Goal: Information Seeking & Learning: Find specific fact

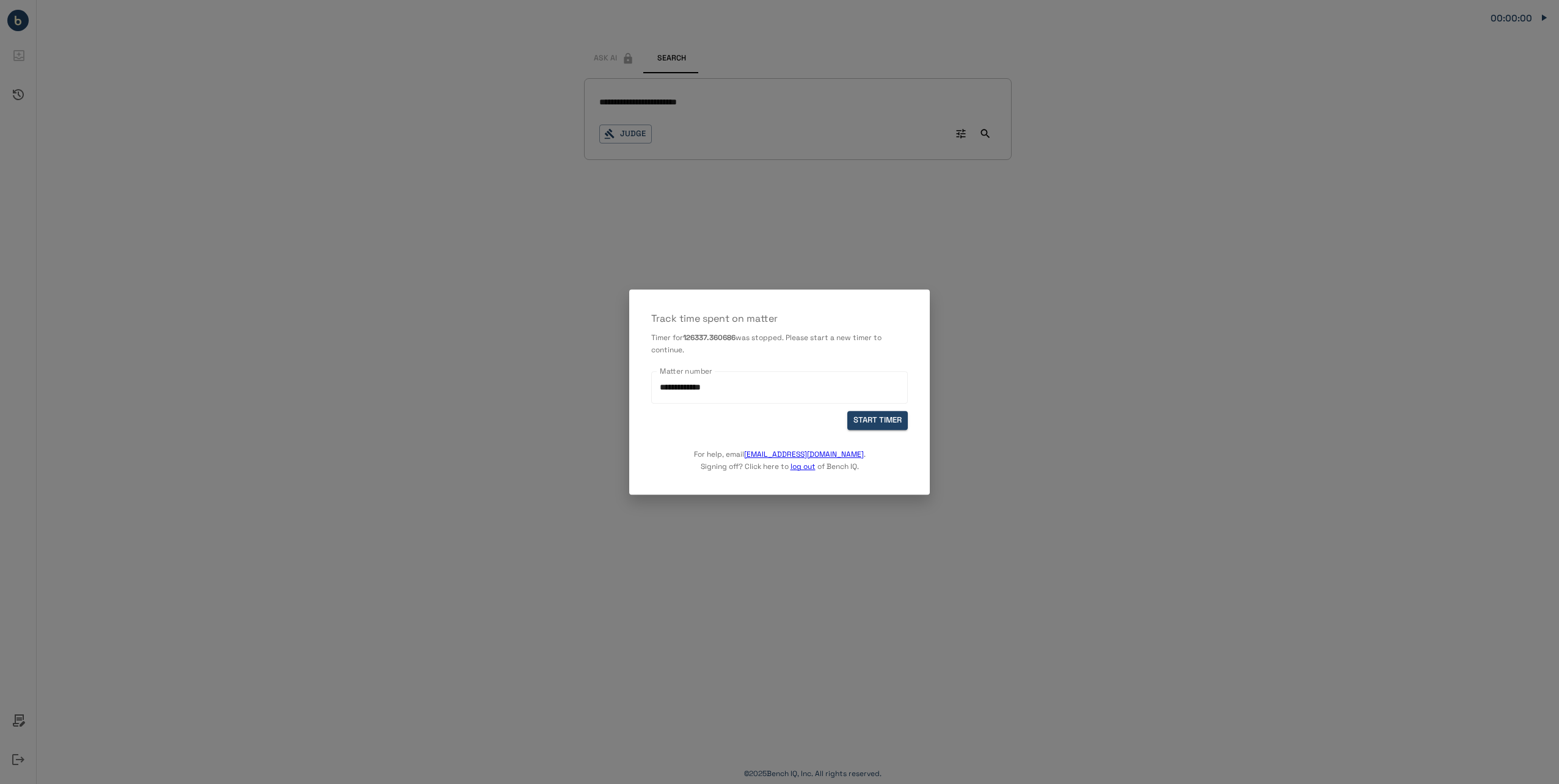
click at [892, 429] on div "**********" at bounding box center [780, 391] width 301 height 205
click at [892, 426] on button "START TIMER" at bounding box center [877, 421] width 60 height 19
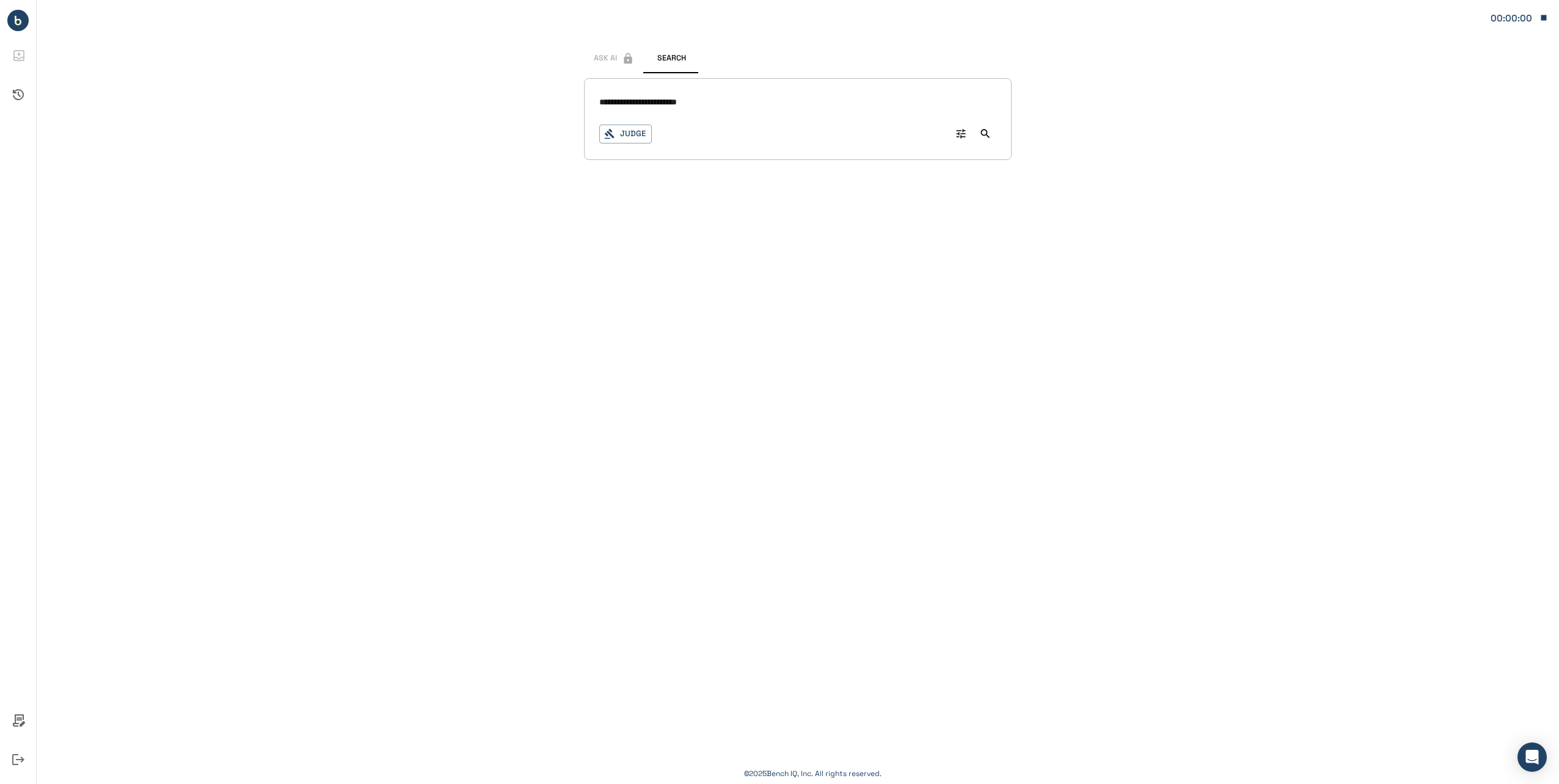
click at [638, 140] on button "Judge" at bounding box center [625, 134] width 52 height 19
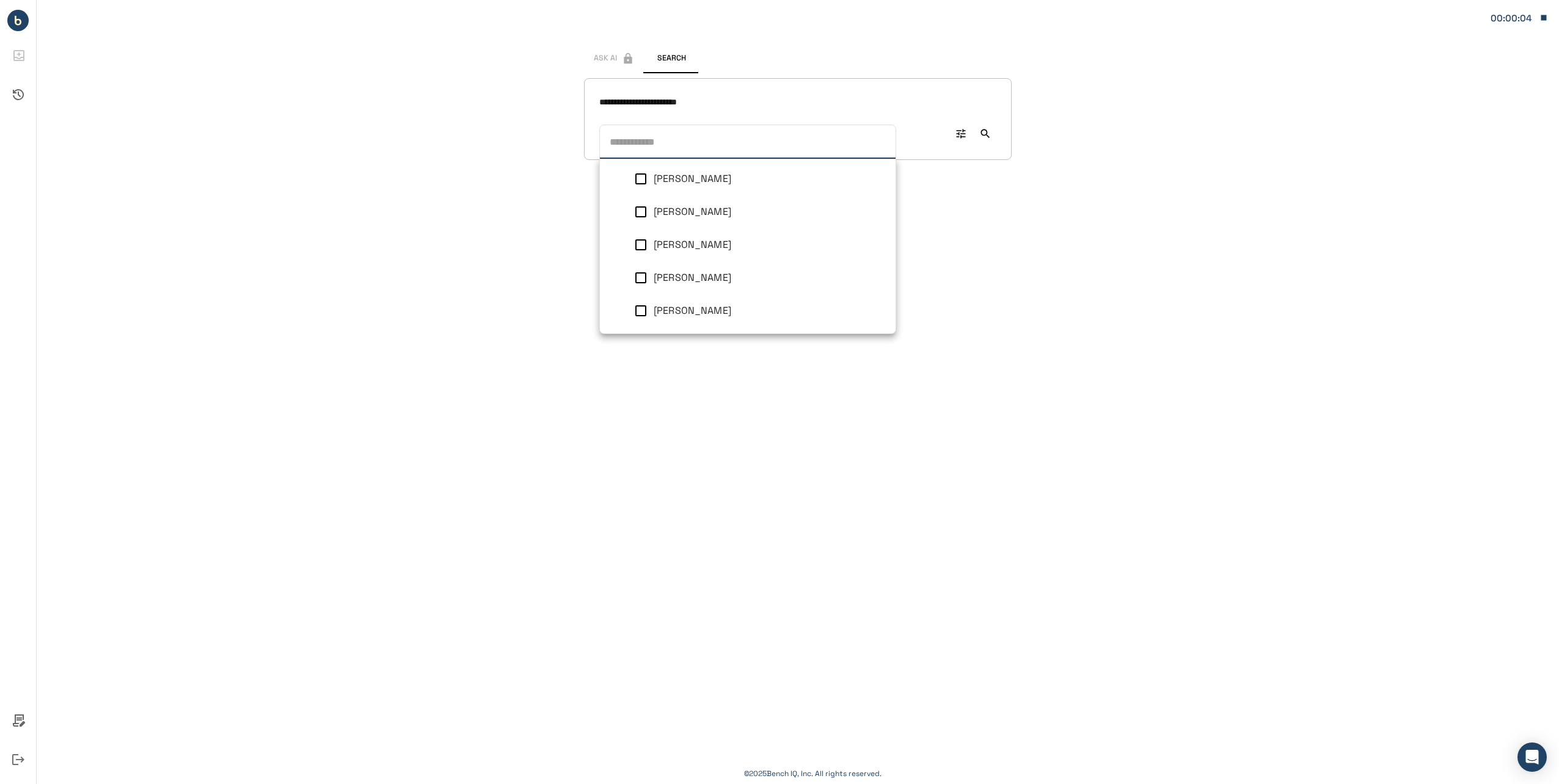
scroll to position [1253, 0]
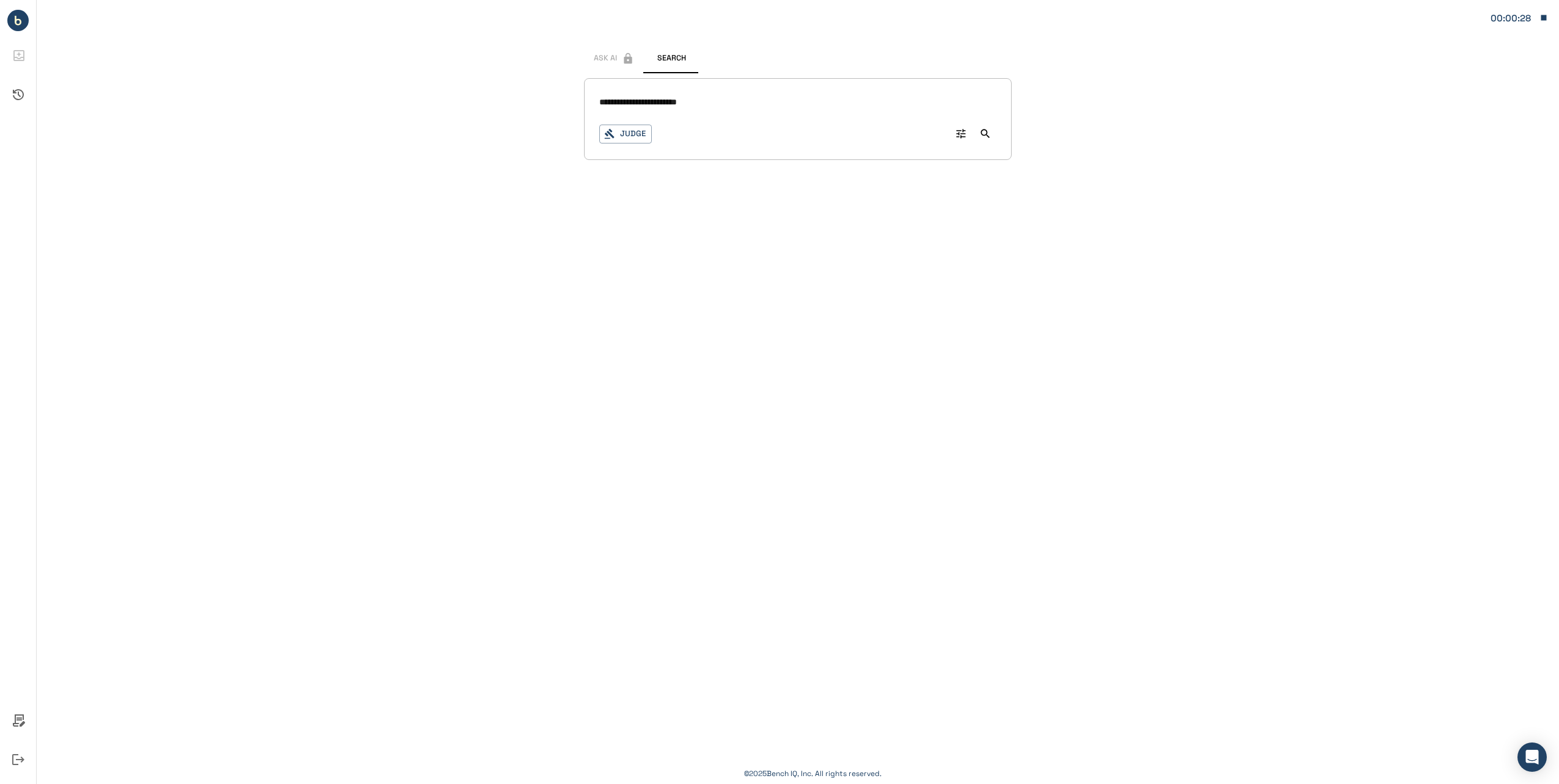
click at [610, 131] on icon "button" at bounding box center [610, 134] width 11 height 11
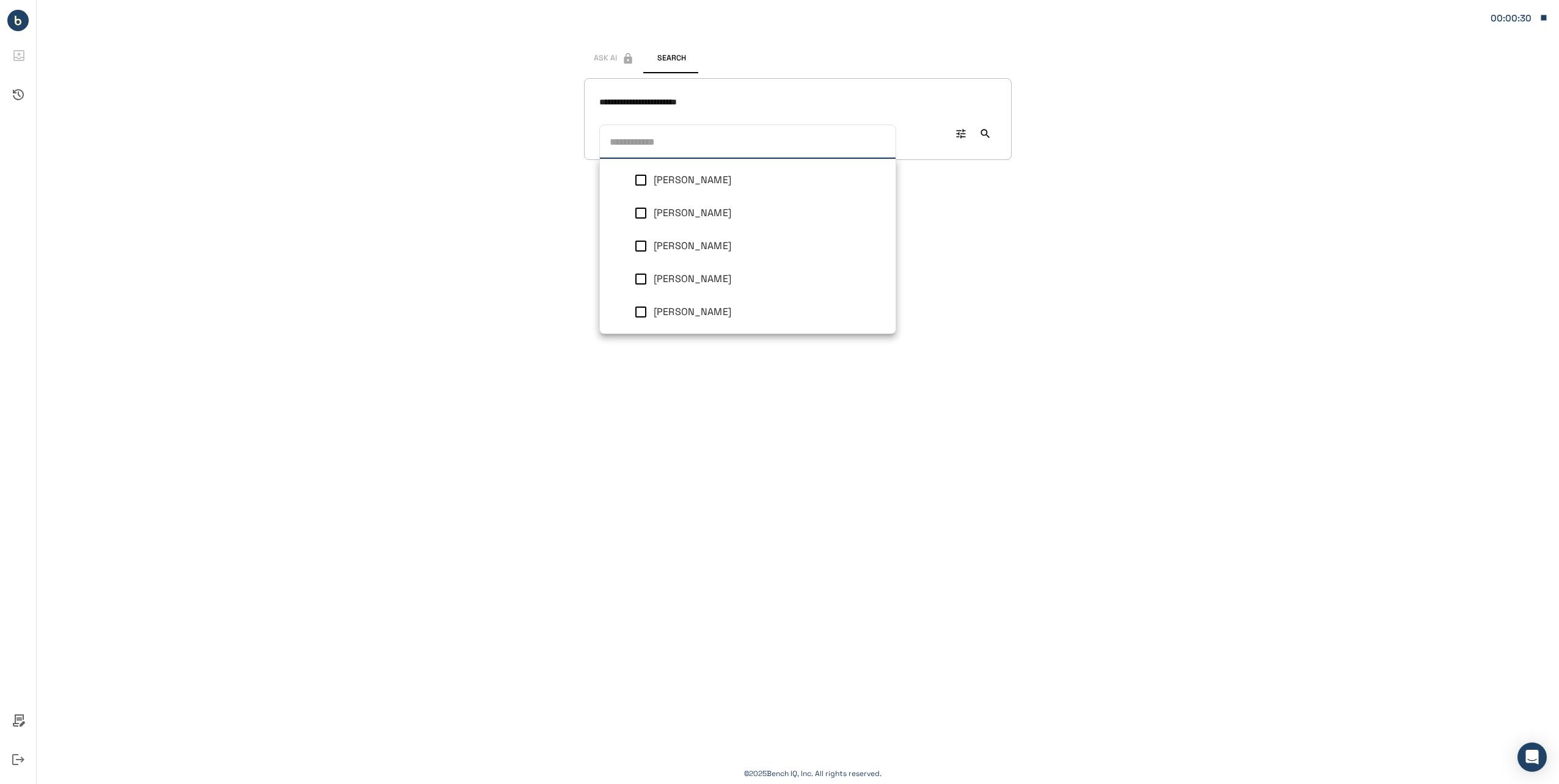
scroll to position [1131, 0]
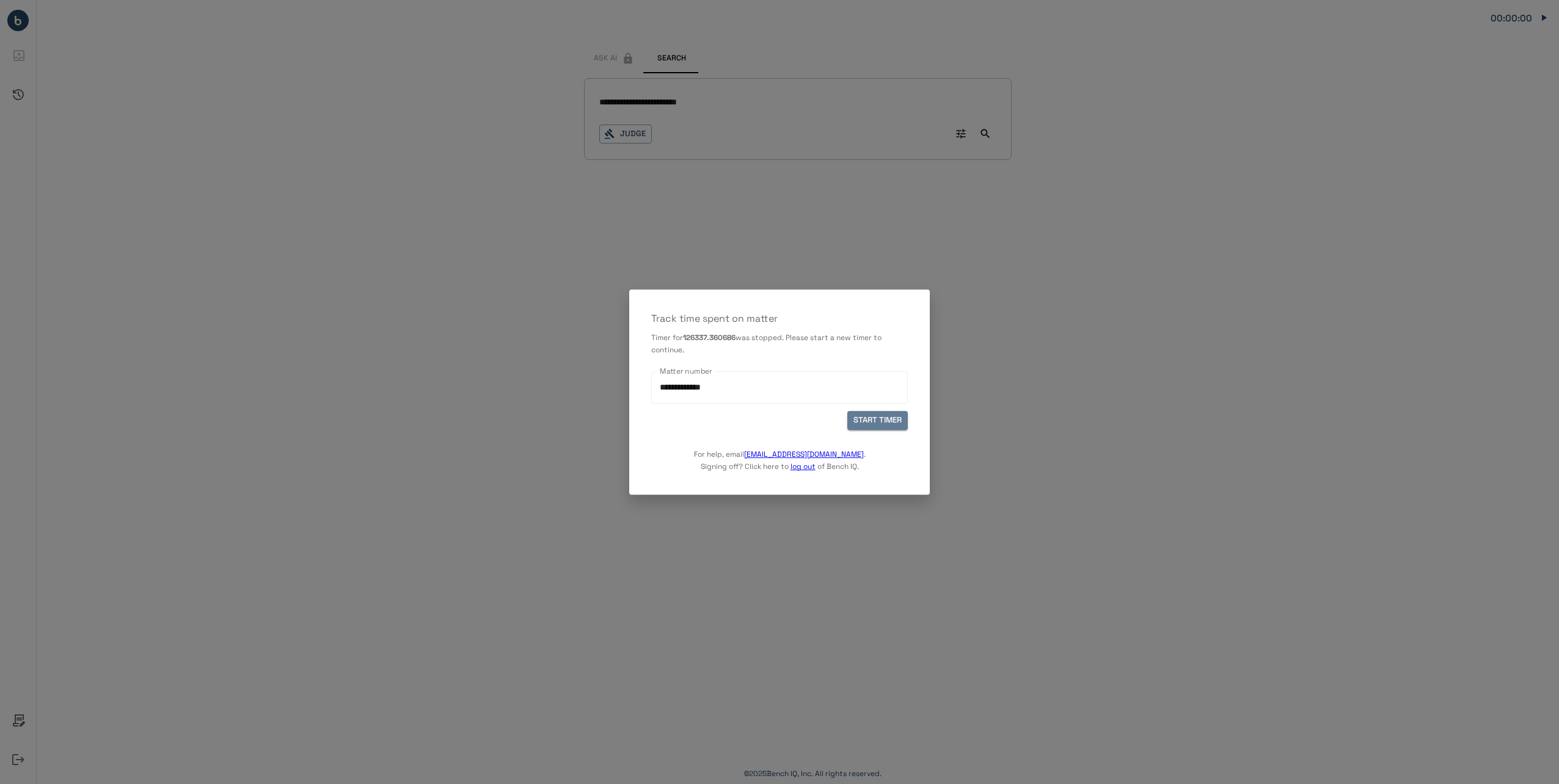
click at [879, 416] on button "START TIMER" at bounding box center [877, 421] width 60 height 19
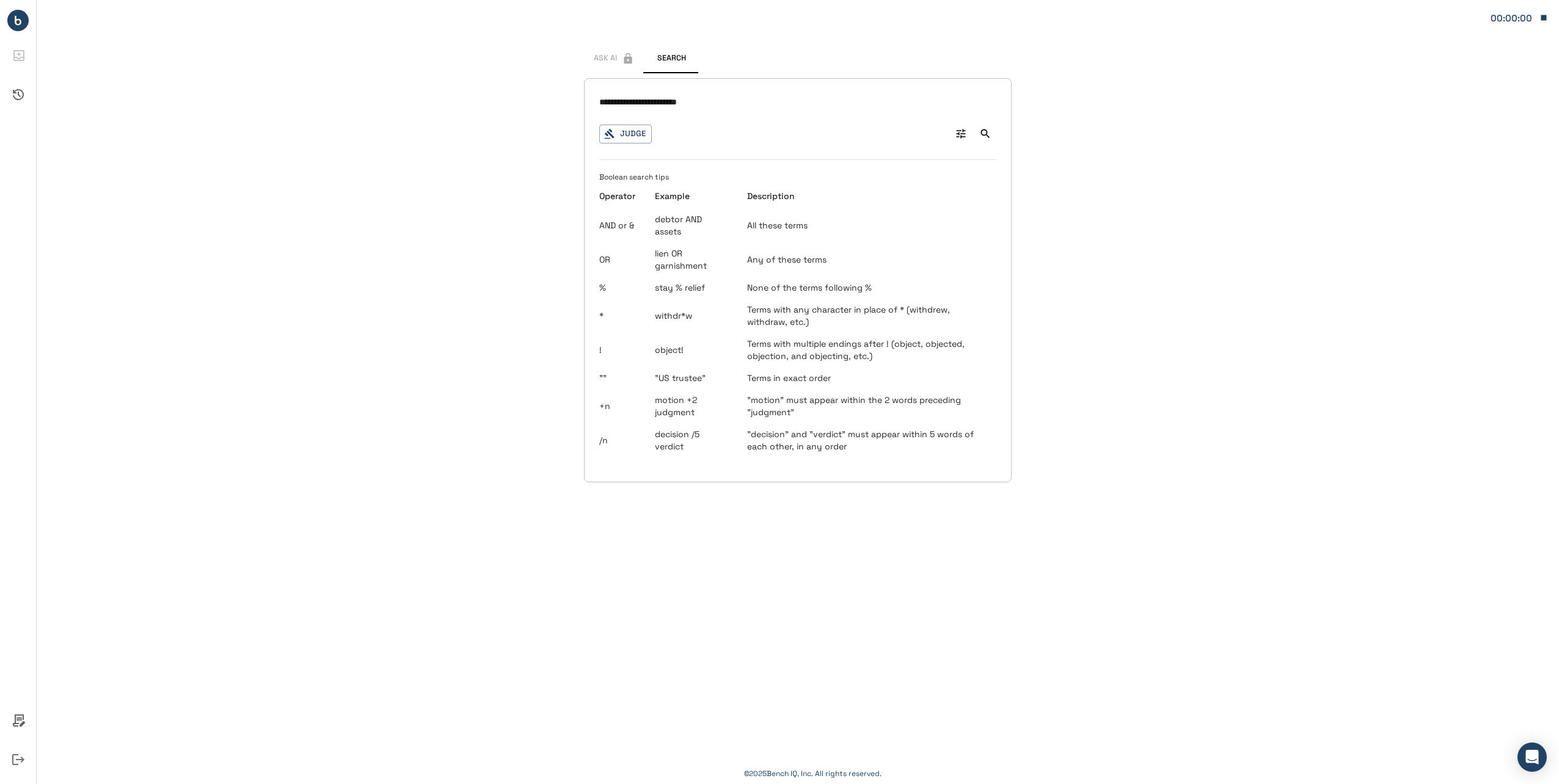
drag, startPoint x: 750, startPoint y: 96, endPoint x: 464, endPoint y: 105, distance: 286.1
click at [464, 105] on div "**********" at bounding box center [798, 251] width 1522 height 502
type input "**********"
click at [610, 132] on icon "button" at bounding box center [610, 134] width 11 height 11
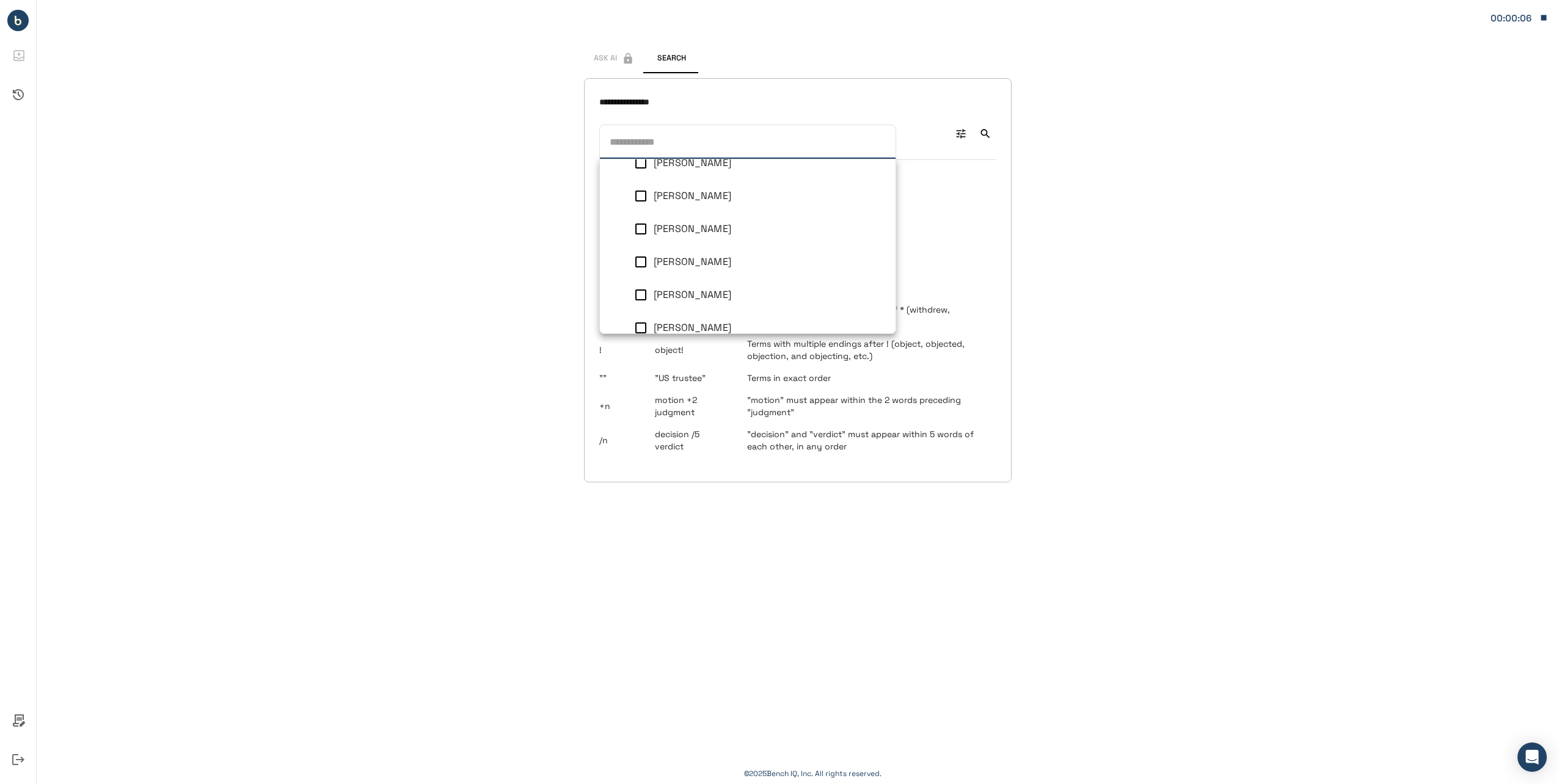
scroll to position [672, 0]
click at [1117, 218] on div "**********" at bounding box center [798, 392] width 1522 height 784
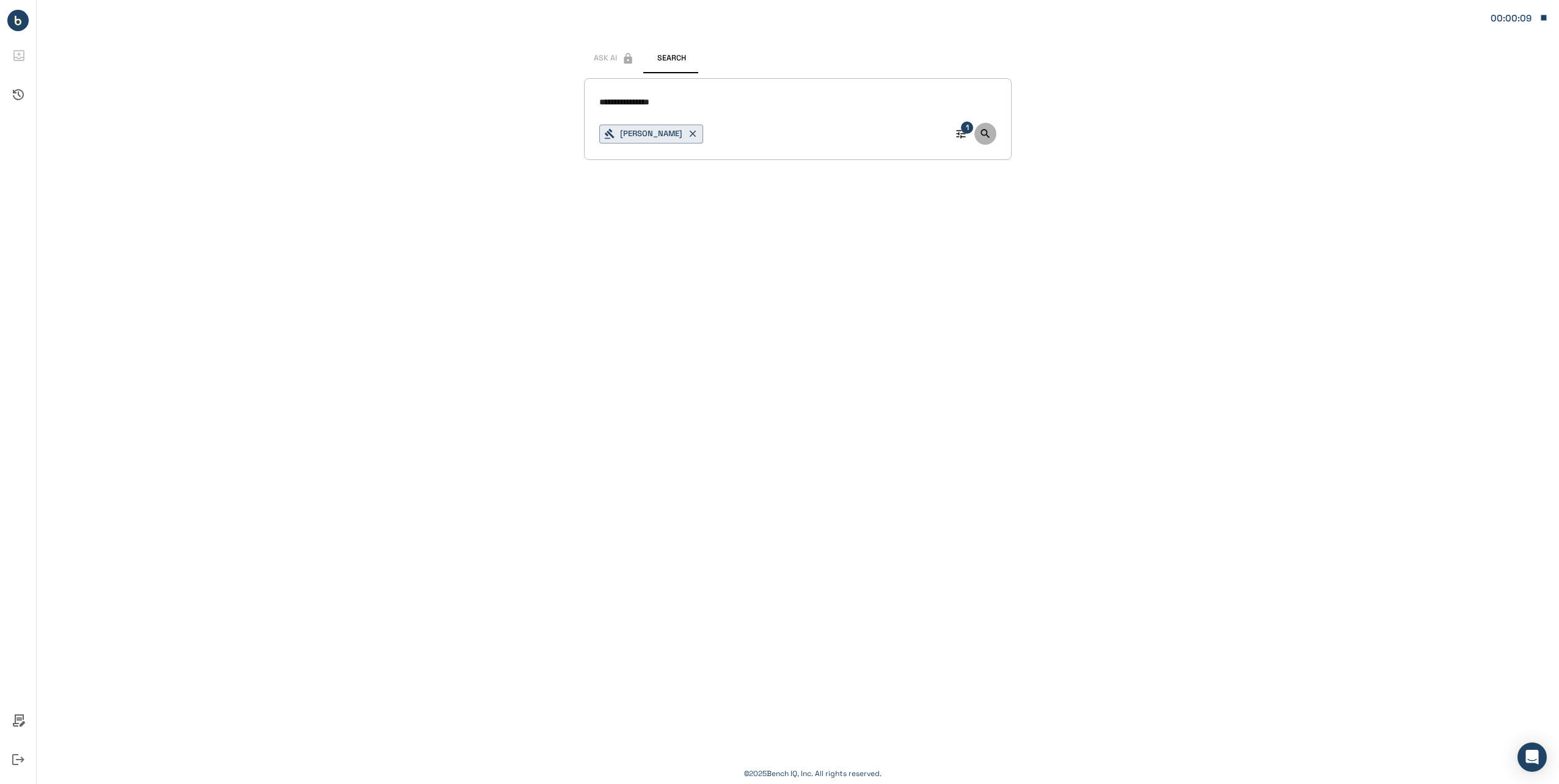
click at [986, 133] on icon "Search" at bounding box center [985, 133] width 9 height 9
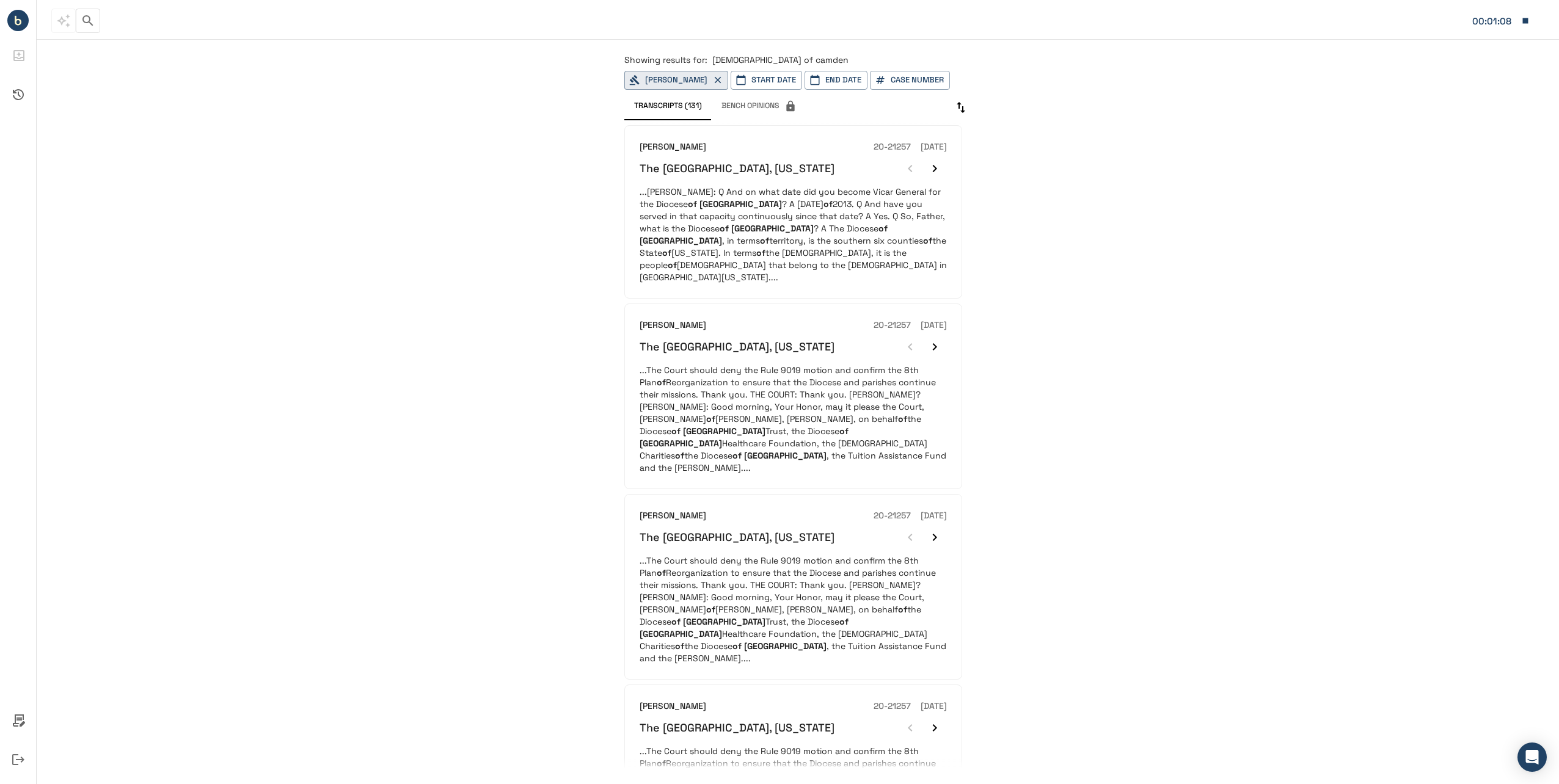
click at [802, 82] on button "Start Date" at bounding box center [766, 80] width 72 height 19
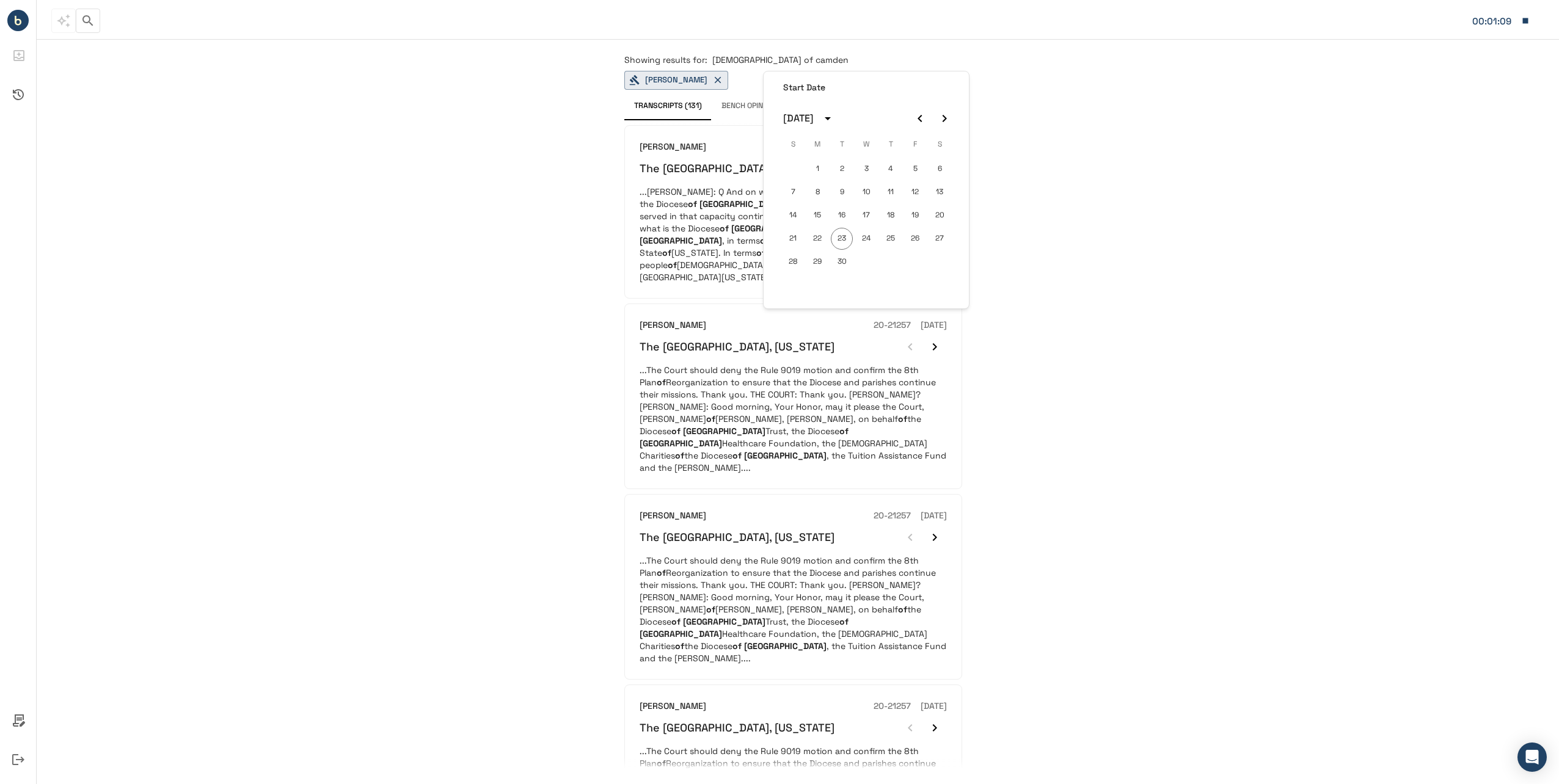
click at [835, 124] on icon "calendar view is open, switch to year view" at bounding box center [828, 118] width 14 height 14
click at [800, 220] on button "2023" at bounding box center [802, 218] width 44 height 22
click at [838, 118] on button "calendar view is open, switch to year view" at bounding box center [828, 119] width 21 height 21
click at [917, 191] on button "2022" at bounding box center [929, 188] width 44 height 22
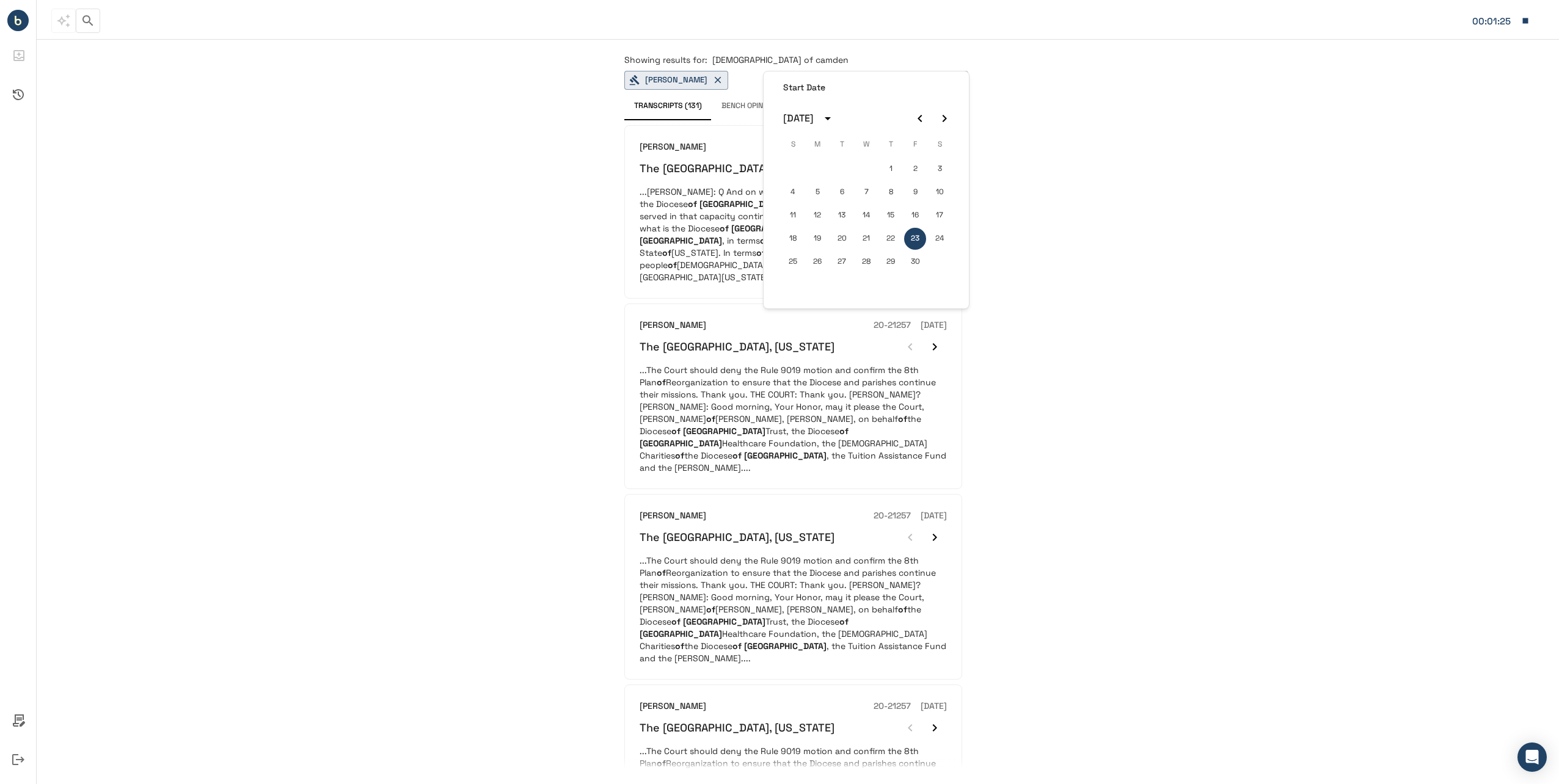
click at [946, 117] on icon "Next month" at bounding box center [944, 118] width 14 height 14
click at [817, 235] on button "17" at bounding box center [816, 238] width 22 height 22
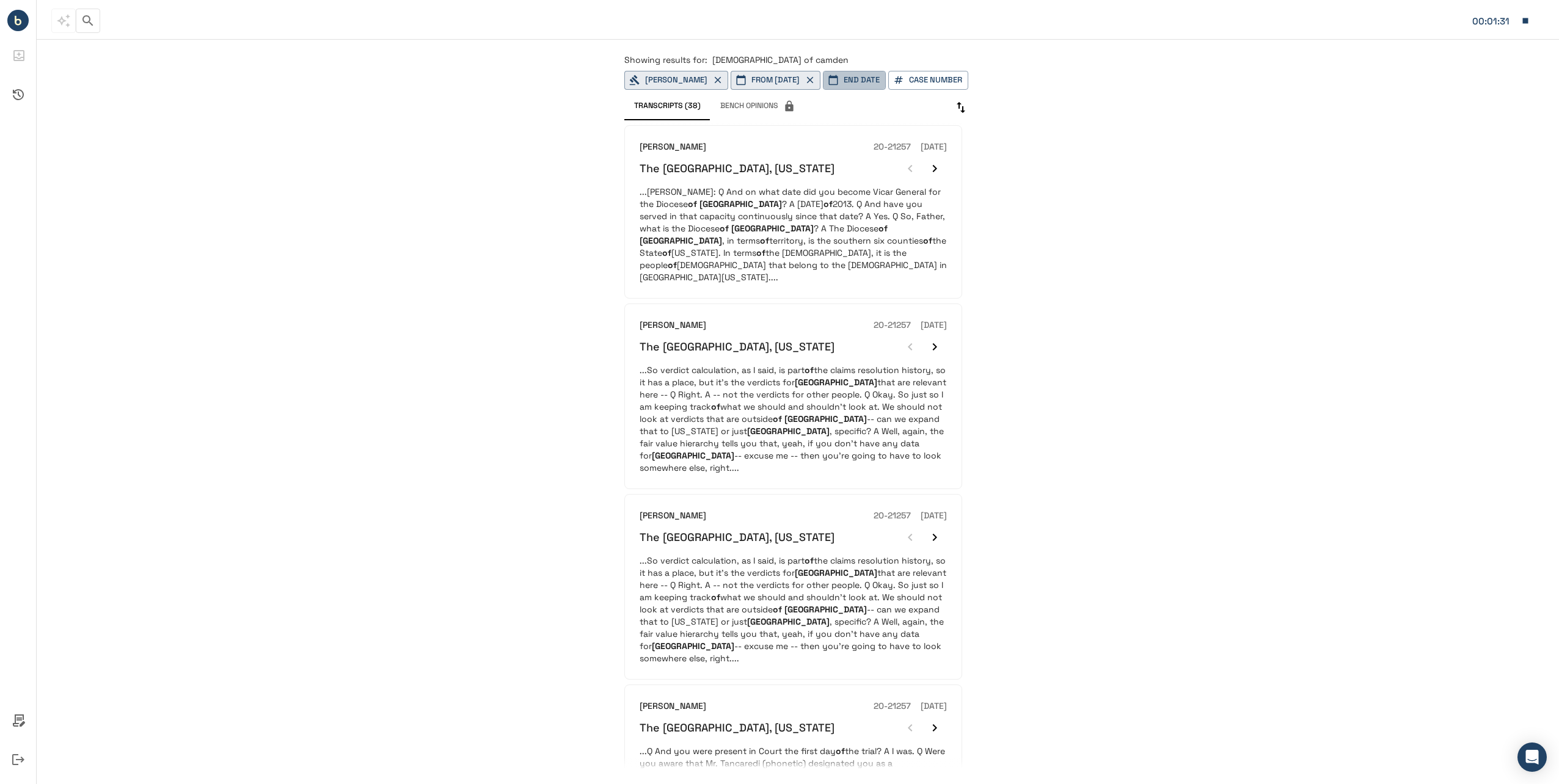
click at [886, 77] on button "End Date" at bounding box center [854, 80] width 63 height 19
click at [944, 120] on icon "calendar view is open, switch to year view" at bounding box center [937, 118] width 14 height 14
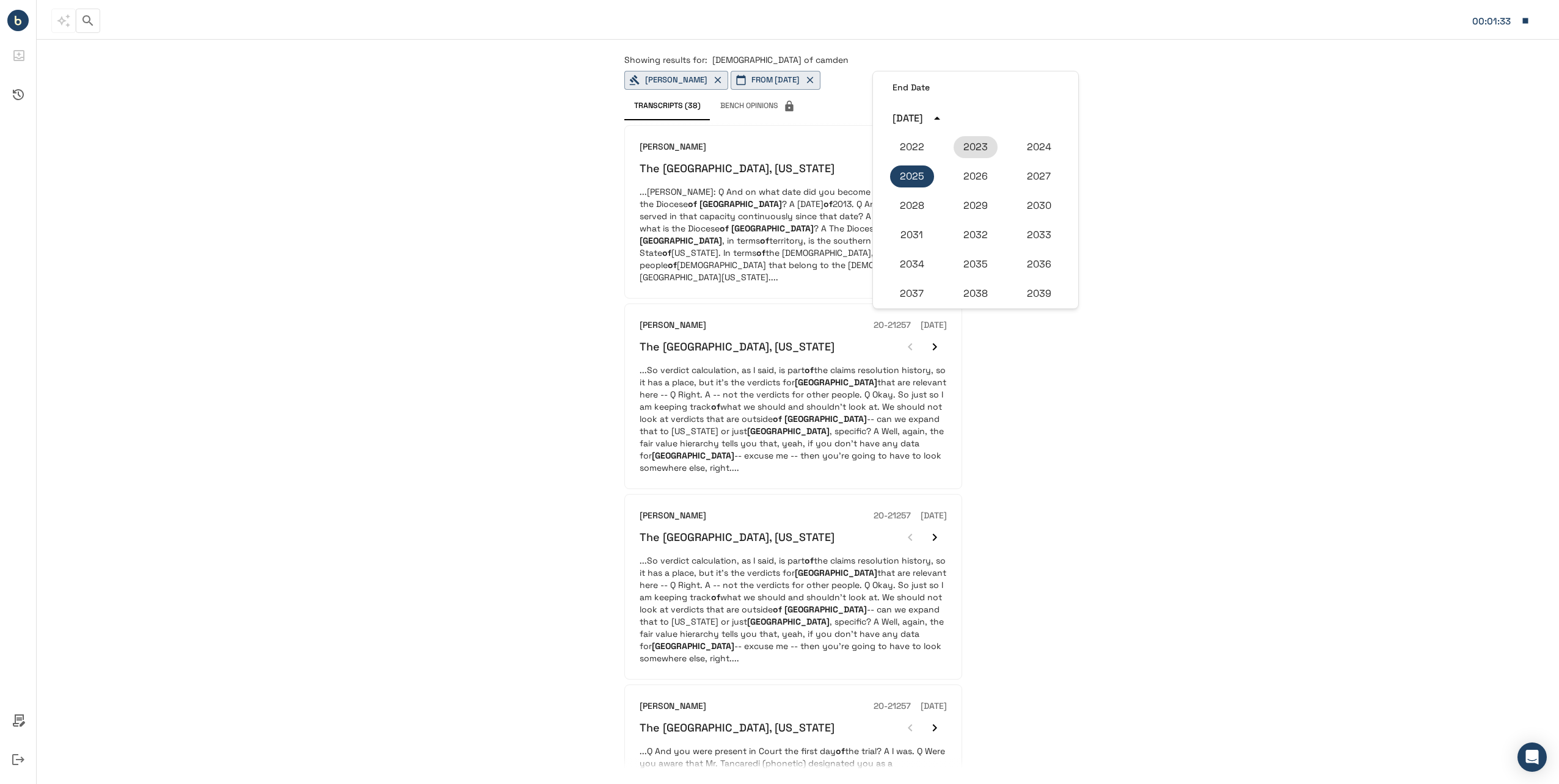
click at [973, 154] on button "2023" at bounding box center [975, 146] width 44 height 22
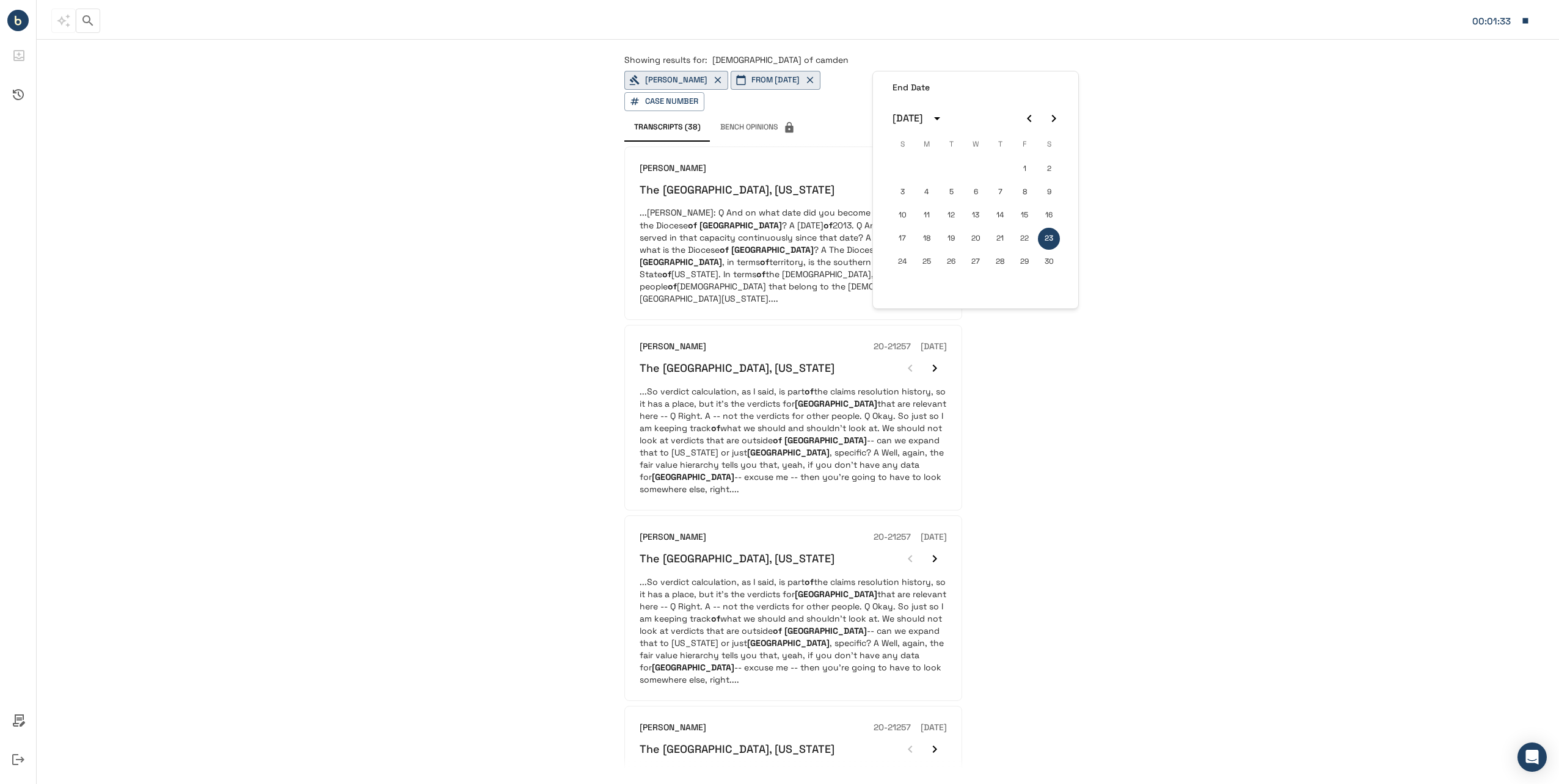
click at [1025, 124] on icon "Previous month" at bounding box center [1029, 118] width 14 height 14
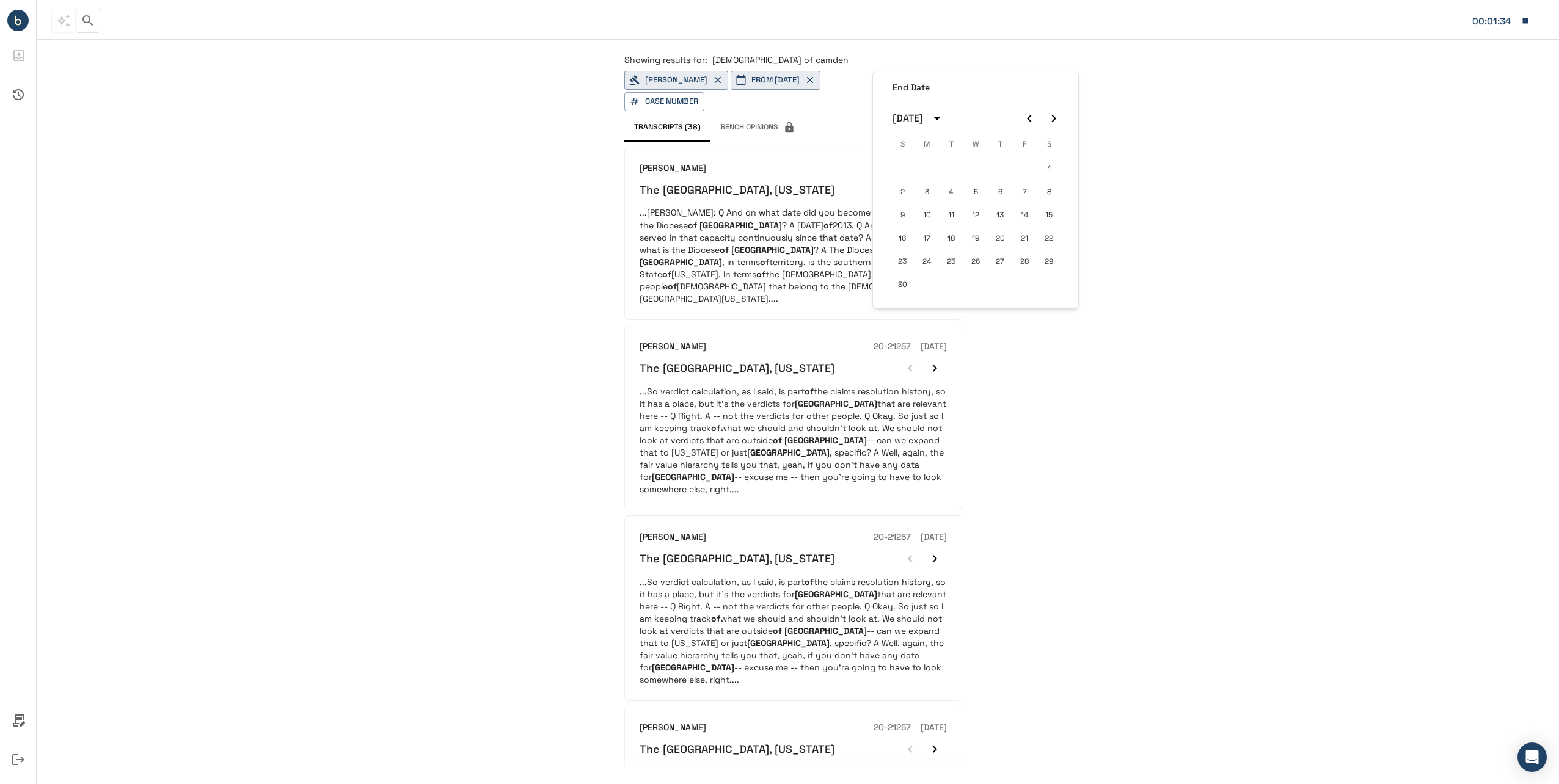
click at [1025, 124] on icon "Previous month" at bounding box center [1029, 118] width 14 height 14
click at [998, 171] on button "1" at bounding box center [999, 169] width 22 height 22
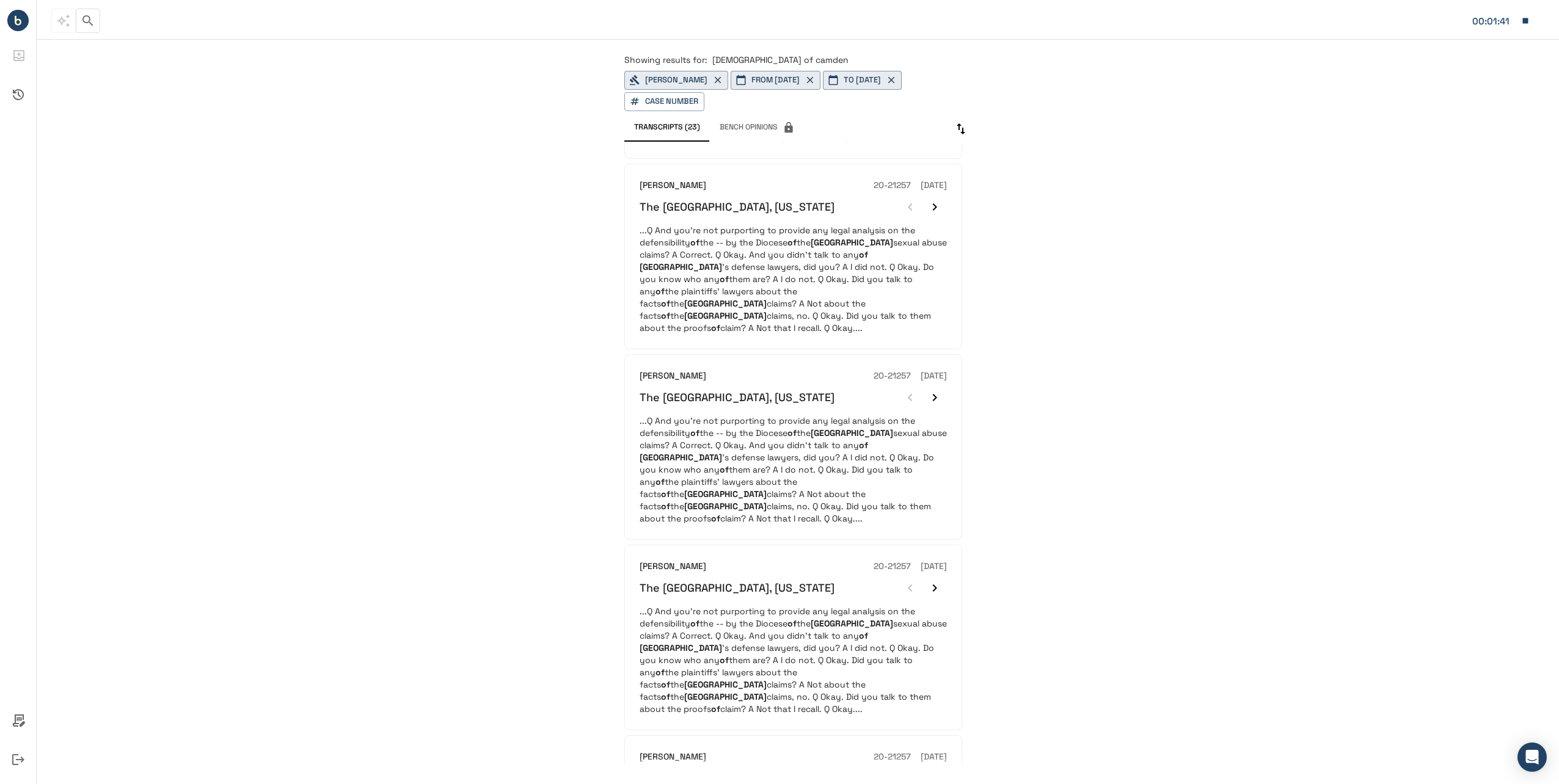
scroll to position [794, 0]
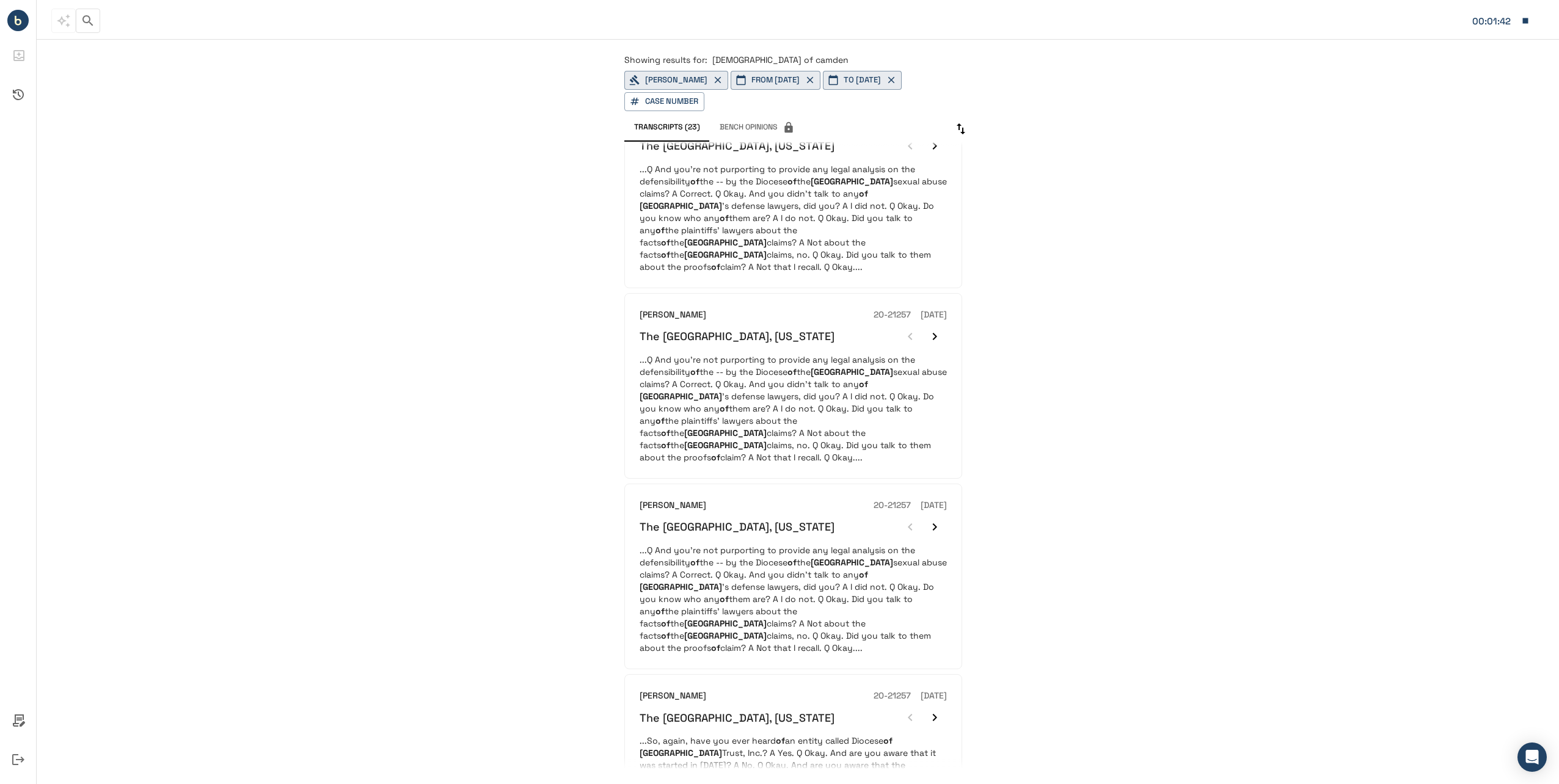
click at [885, 515] on div "The [GEOGRAPHIC_DATA], [US_STATE]" at bounding box center [793, 527] width 307 height 24
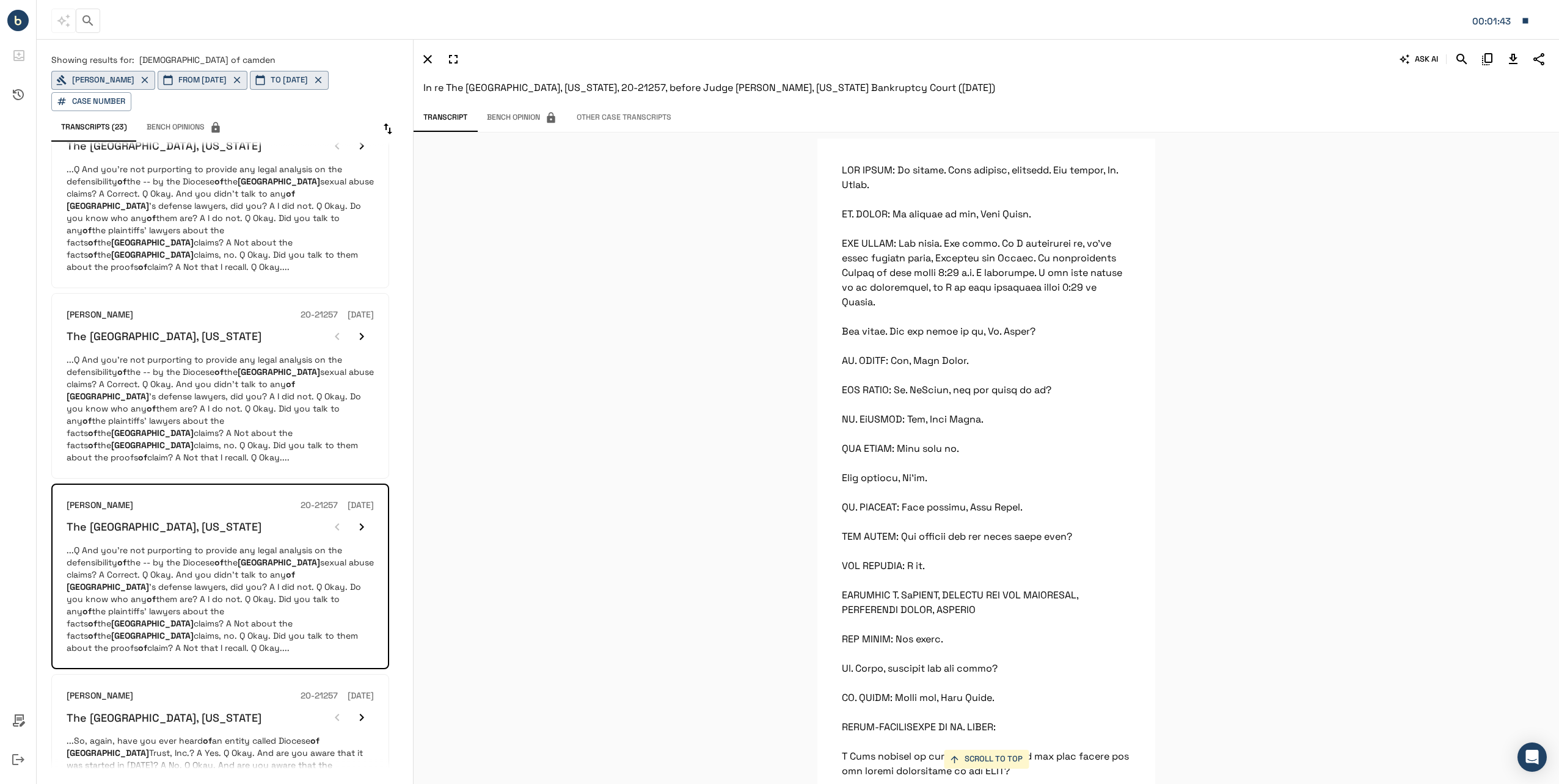
scroll to position [36592, 0]
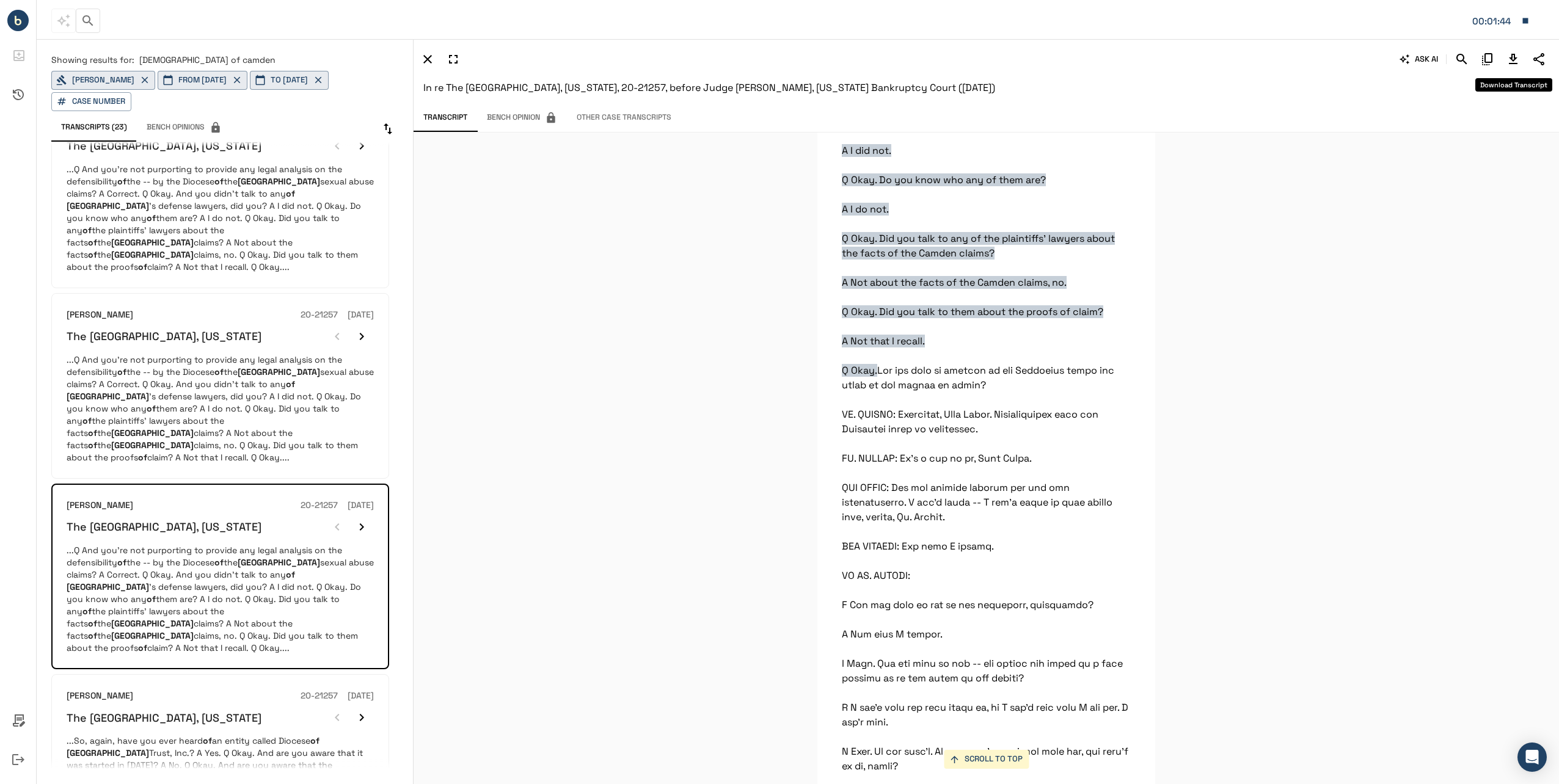
click at [1513, 59] on icon "Download Transcript" at bounding box center [1512, 59] width 14 height 14
drag, startPoint x: 233, startPoint y: 309, endPoint x: 319, endPoint y: 318, distance: 86.5
click at [233, 353] on p "...Q And you’re not purporting to provide any legal analysis on the defensibili…" at bounding box center [220, 408] width 307 height 110
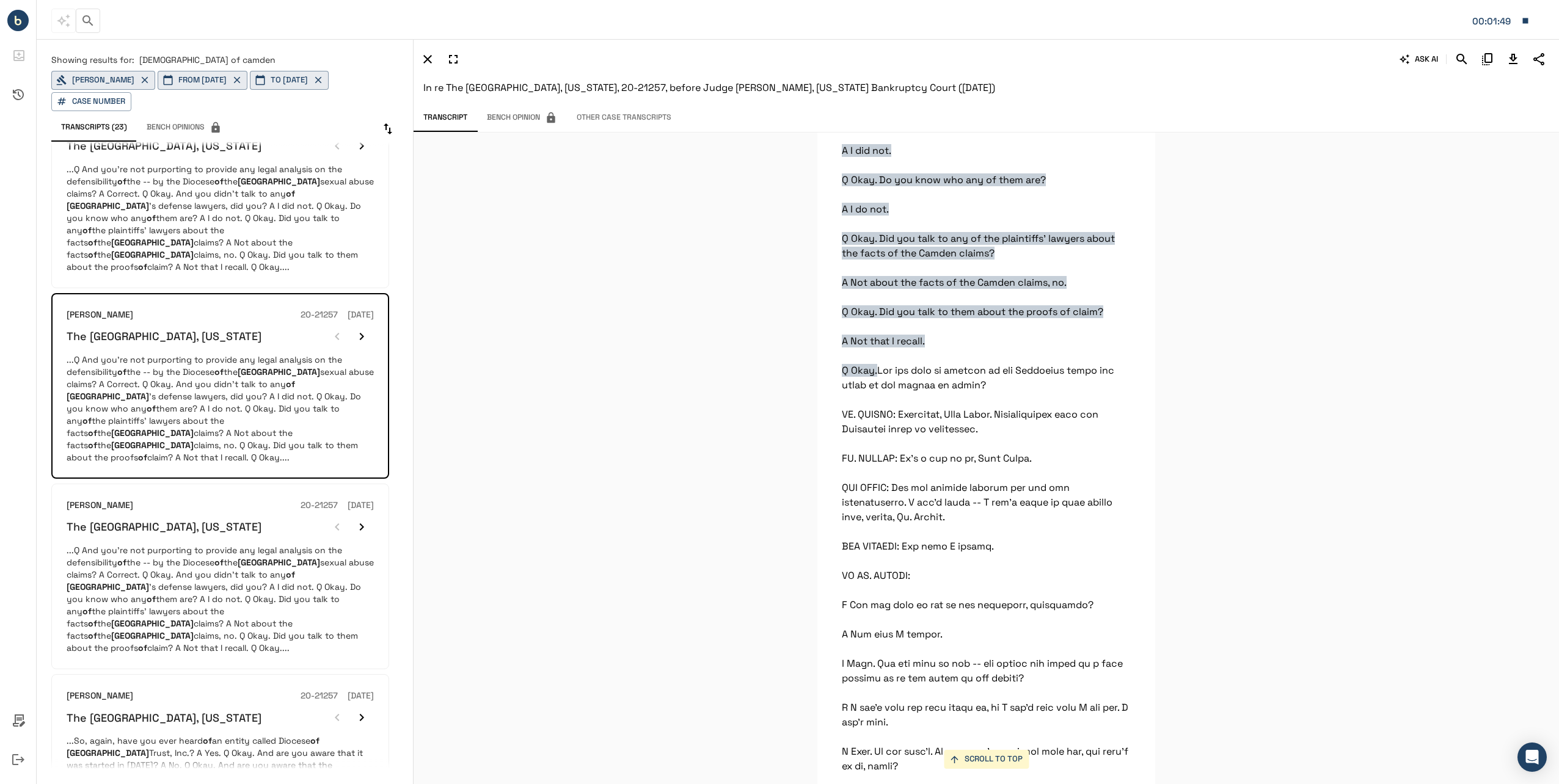
click at [1519, 57] on icon "Download Transcript" at bounding box center [1512, 59] width 14 height 14
drag, startPoint x: 231, startPoint y: 202, endPoint x: 231, endPoint y: 247, distance: 45.0
click at [231, 202] on p "...Q And you’re not purporting to provide any legal analysis on the defensibili…" at bounding box center [220, 218] width 307 height 110
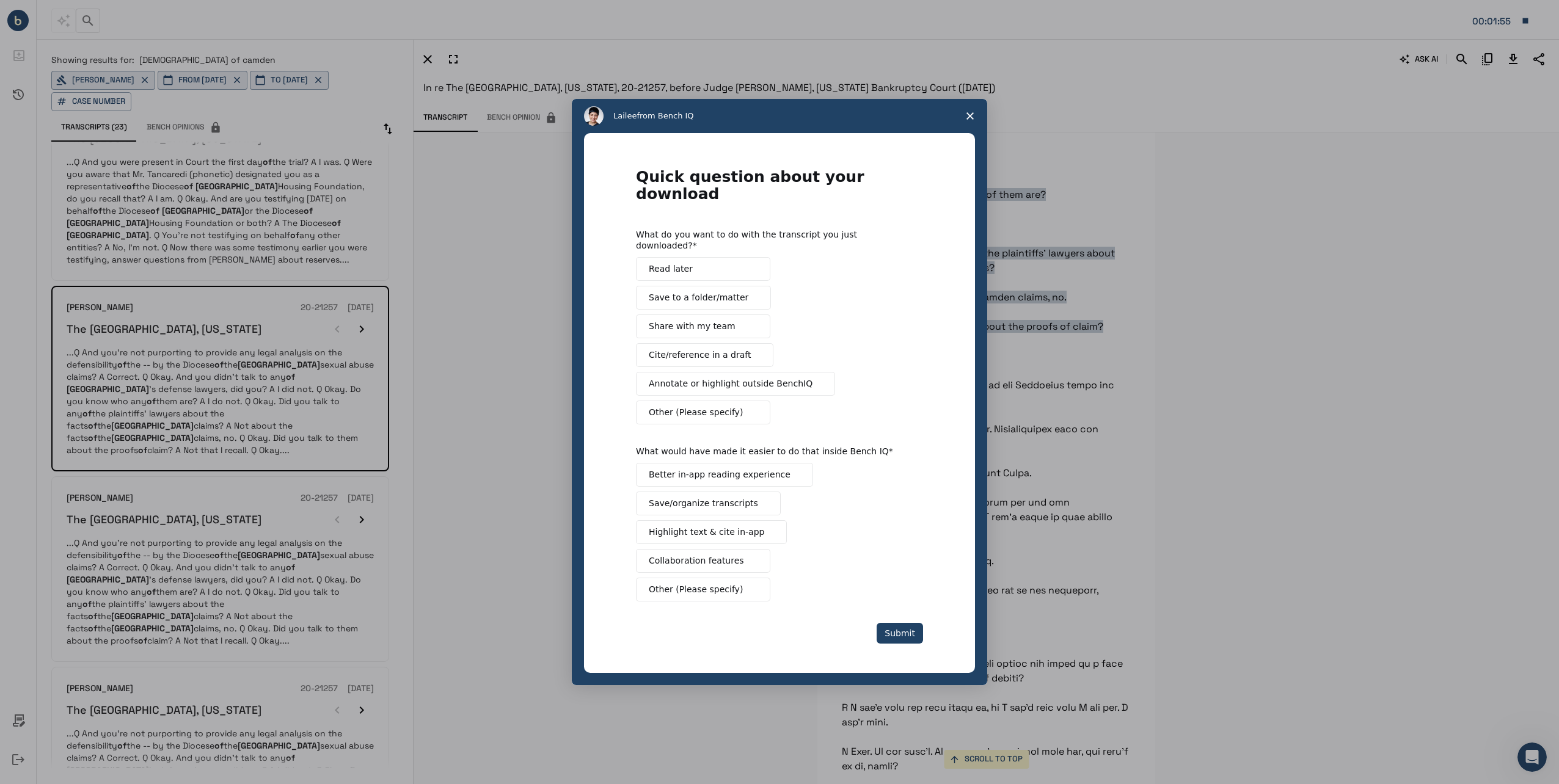
scroll to position [0, 0]
click at [975, 131] on span "Close survey" at bounding box center [970, 116] width 35 height 35
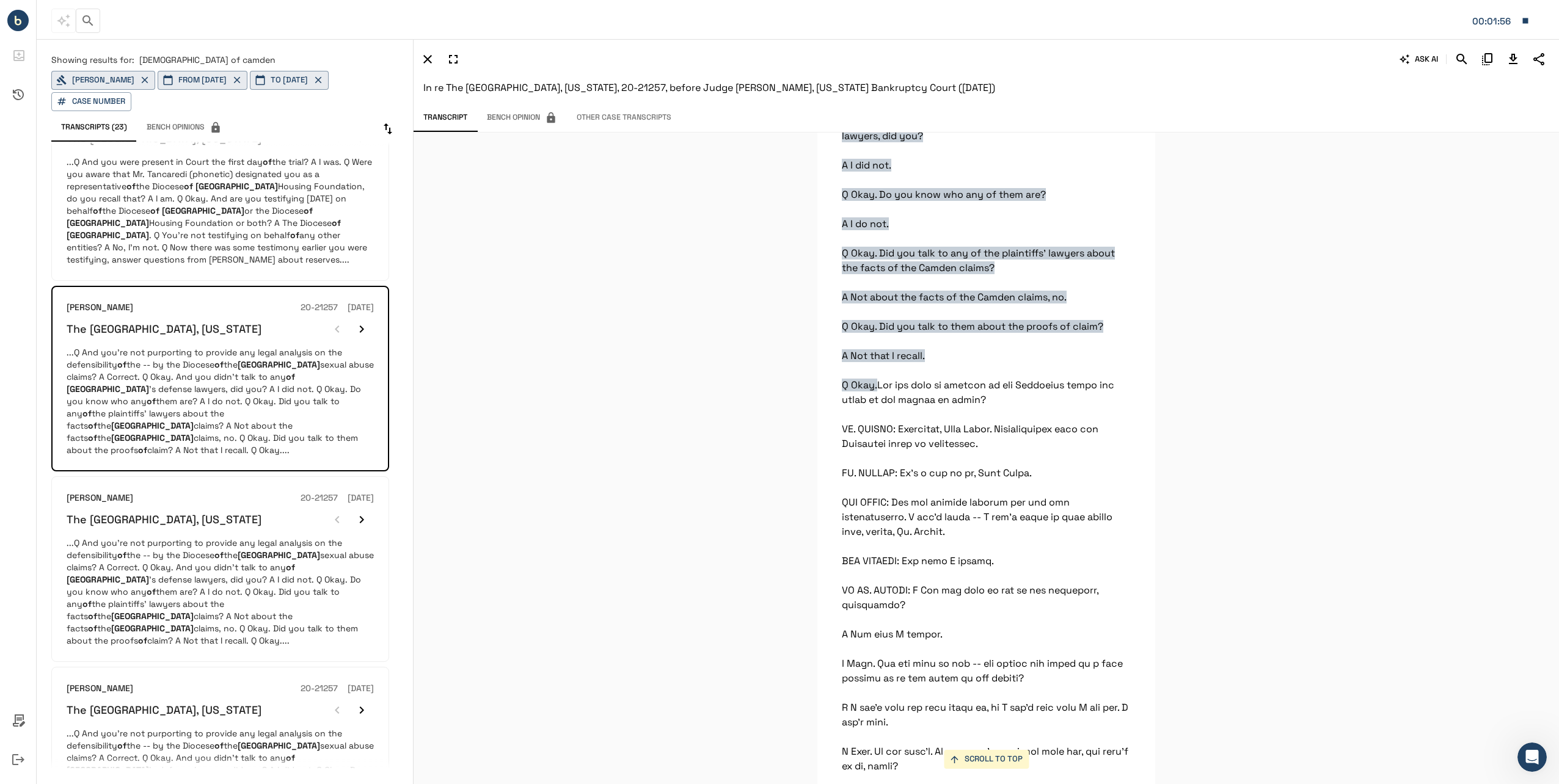
click at [220, 346] on p "...Q And you’re not purporting to provide any legal analysis on the defensibili…" at bounding box center [220, 401] width 307 height 110
click at [1508, 58] on icon "Download Transcript" at bounding box center [1512, 59] width 14 height 14
